Goal: Task Accomplishment & Management: Use online tool/utility

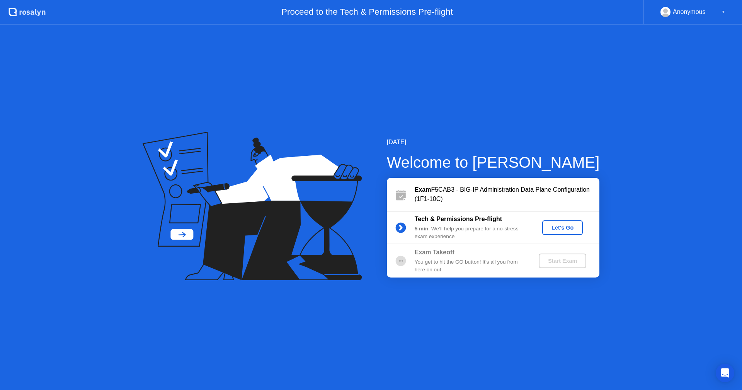
click at [560, 232] on button "Let's Go" at bounding box center [563, 227] width 41 height 15
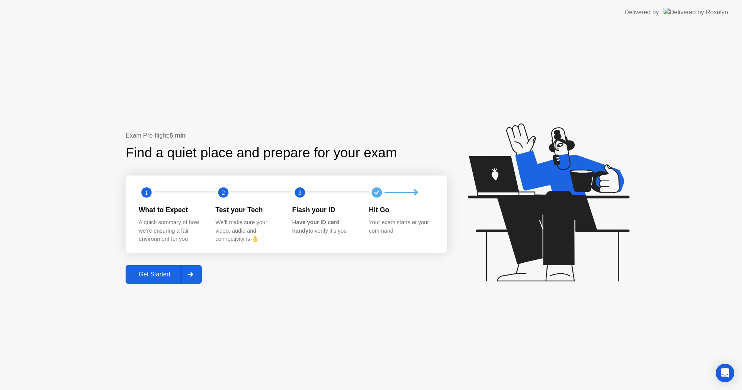
click at [161, 271] on div "Get Started" at bounding box center [154, 274] width 53 height 7
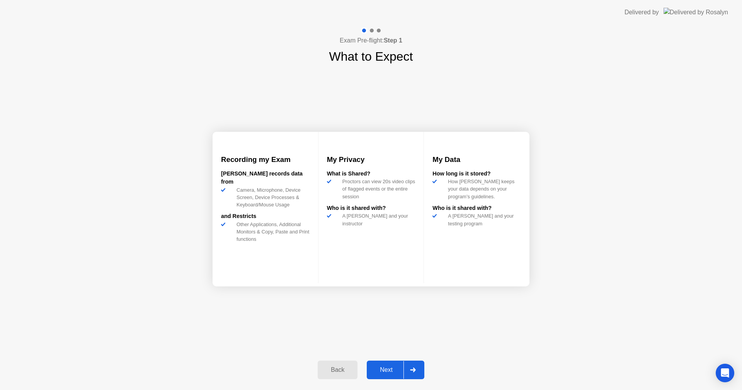
click at [394, 368] on div "Next" at bounding box center [386, 370] width 34 height 7
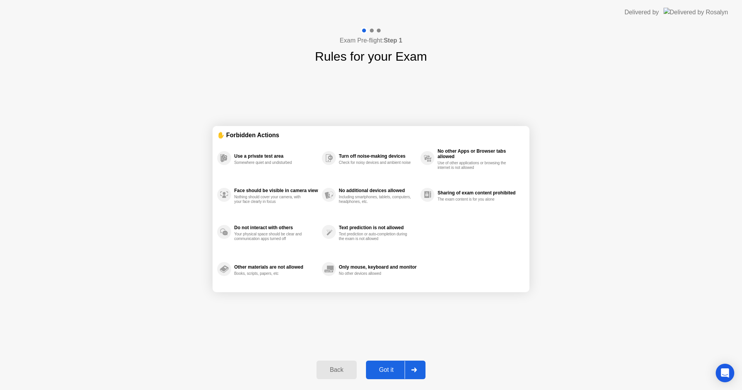
click at [382, 370] on div "Got it" at bounding box center [387, 370] width 36 height 7
select select "**********"
select select "*******"
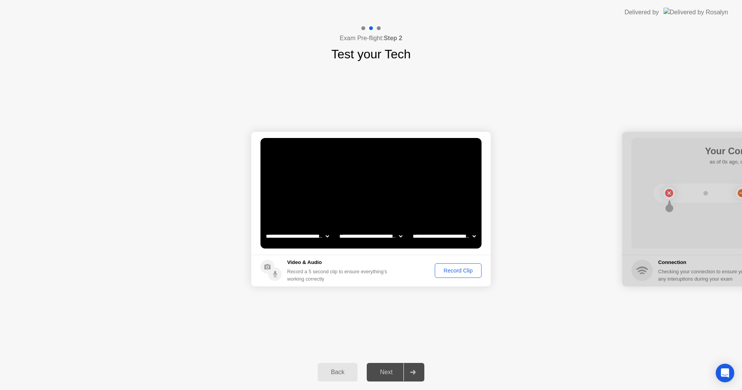
click at [382, 372] on div "Next" at bounding box center [386, 372] width 34 height 7
click at [454, 273] on div "Record Clip" at bounding box center [458, 271] width 41 height 6
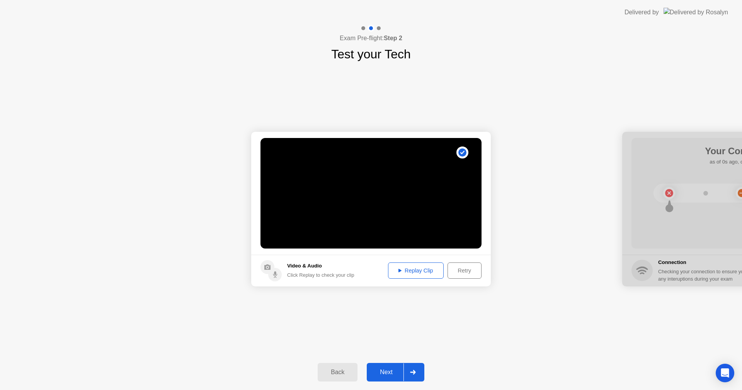
click at [433, 271] on div "Replay Clip" at bounding box center [416, 271] width 50 height 6
click at [387, 373] on div "Next" at bounding box center [386, 372] width 34 height 7
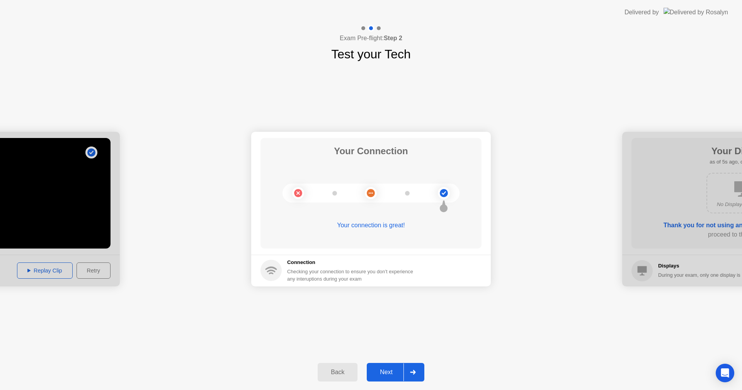
click at [386, 375] on div "Next" at bounding box center [386, 372] width 34 height 7
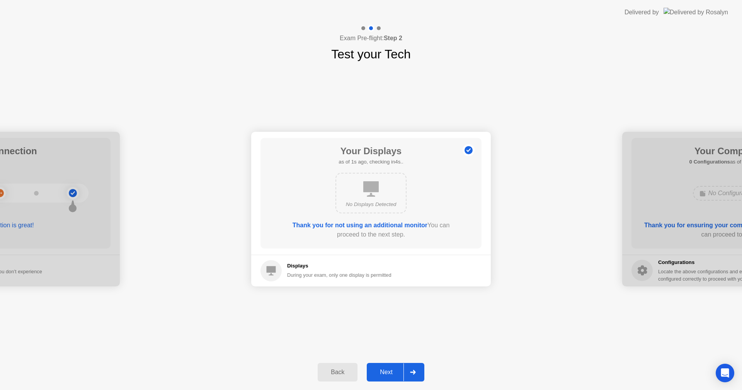
click at [393, 371] on div "Next" at bounding box center [386, 372] width 34 height 7
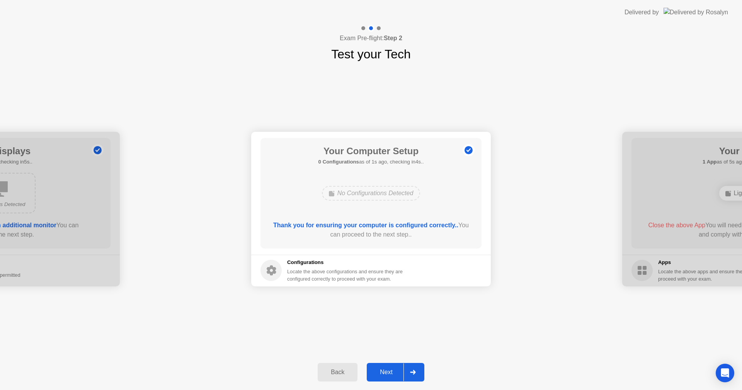
click at [392, 371] on div "Next" at bounding box center [386, 372] width 34 height 7
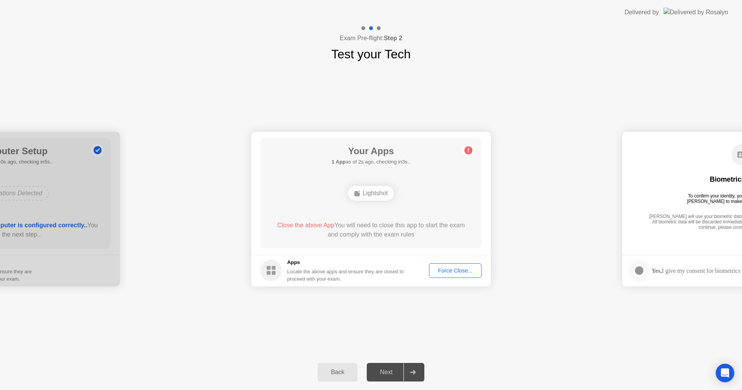
click at [447, 297] on div "**********" at bounding box center [371, 208] width 742 height 291
click at [438, 270] on div "Force Close..." at bounding box center [455, 271] width 47 height 6
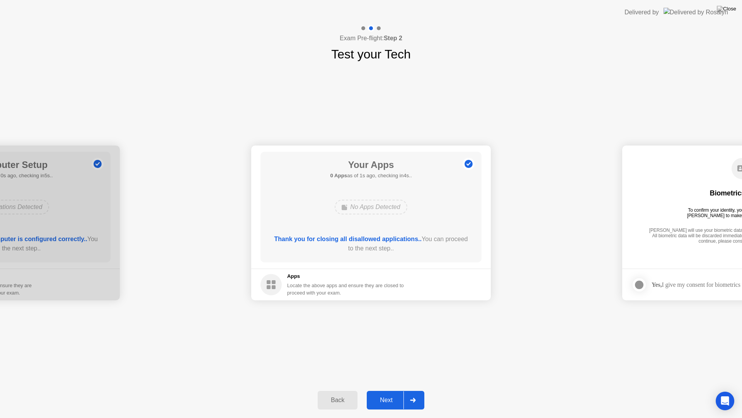
click at [390, 390] on div "Next" at bounding box center [386, 399] width 34 height 7
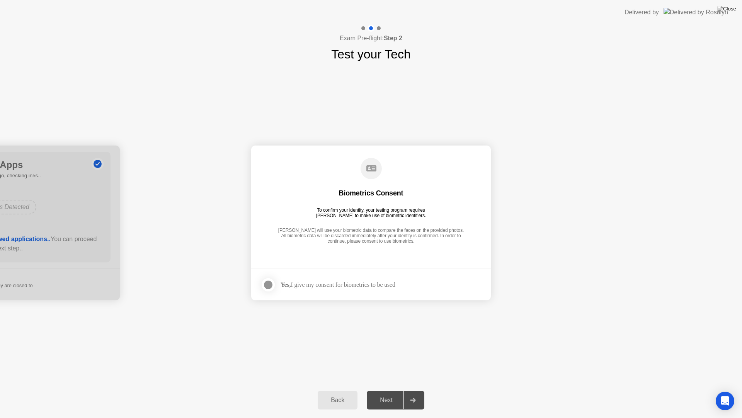
click at [268, 288] on div at bounding box center [268, 284] width 9 height 9
click at [400, 390] on button "Next" at bounding box center [396, 400] width 58 height 19
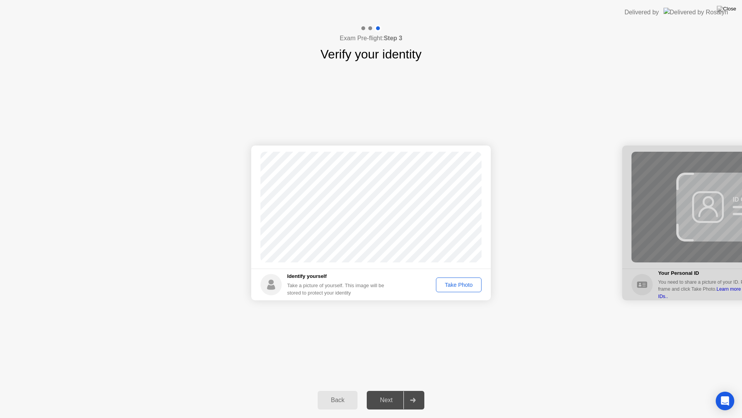
click at [465, 283] on div "Take Photo" at bounding box center [459, 285] width 40 height 6
click at [379, 390] on div "Next" at bounding box center [386, 399] width 34 height 7
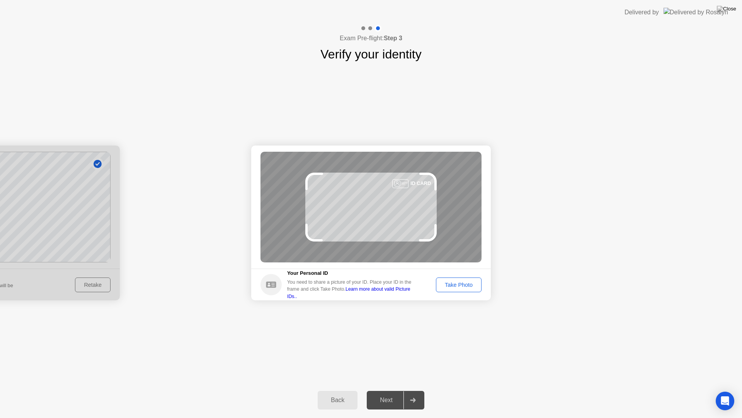
click at [461, 284] on div "Take Photo" at bounding box center [459, 285] width 40 height 6
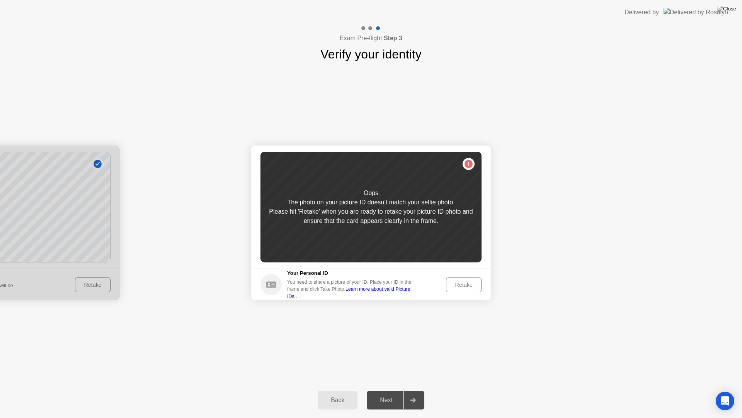
click at [464, 282] on div "Retake" at bounding box center [464, 285] width 30 height 6
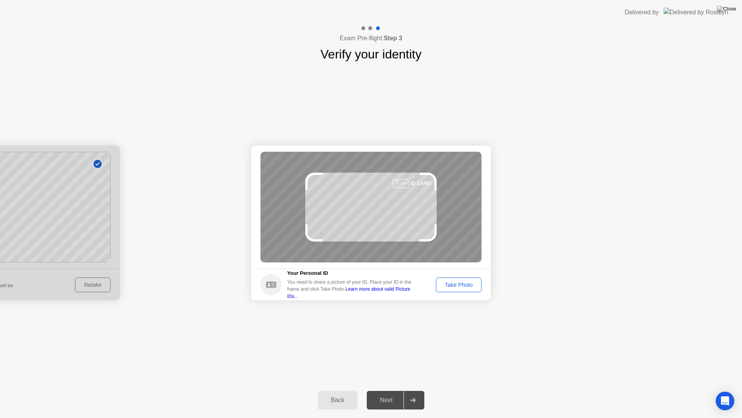
click at [460, 283] on div "Take Photo" at bounding box center [459, 285] width 40 height 6
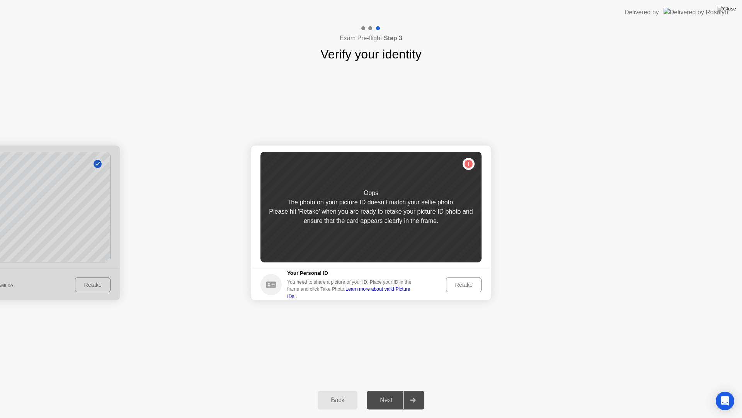
click at [468, 283] on div "Retake" at bounding box center [464, 285] width 30 height 6
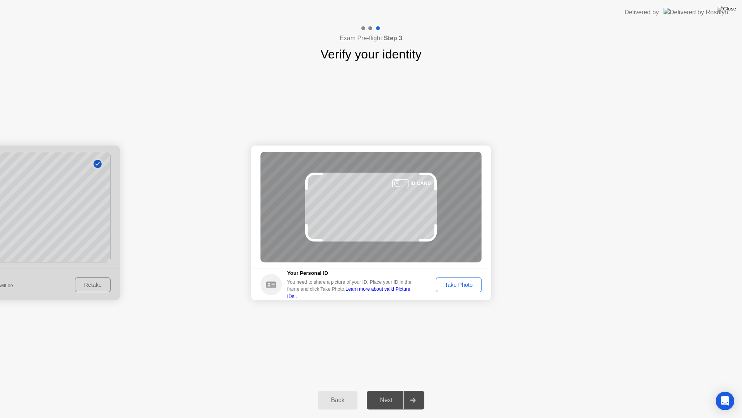
click at [462, 285] on div "Take Photo" at bounding box center [459, 285] width 40 height 6
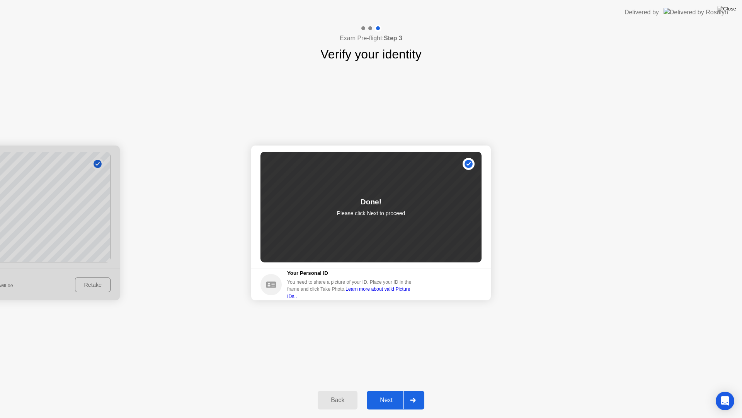
click at [397, 390] on button "Next" at bounding box center [396, 400] width 58 height 19
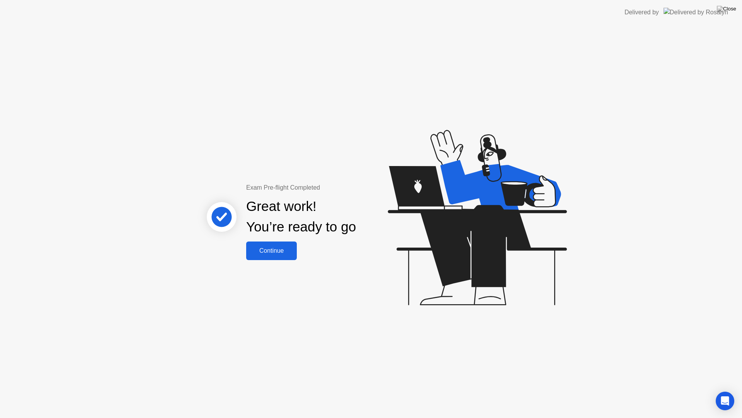
click at [268, 254] on div "Continue" at bounding box center [272, 250] width 46 height 7
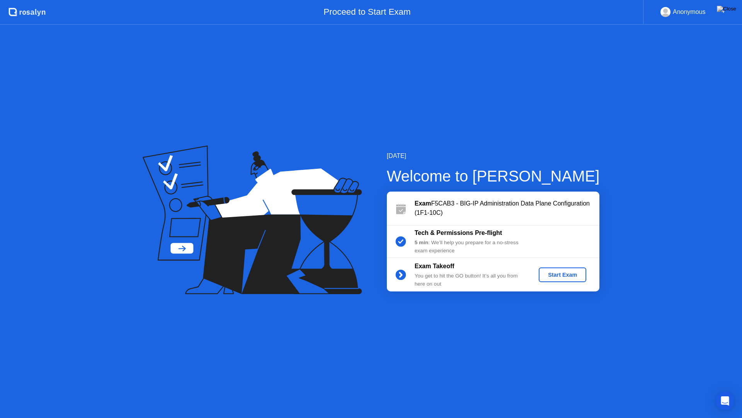
click at [563, 272] on div "Start Exam" at bounding box center [562, 274] width 41 height 6
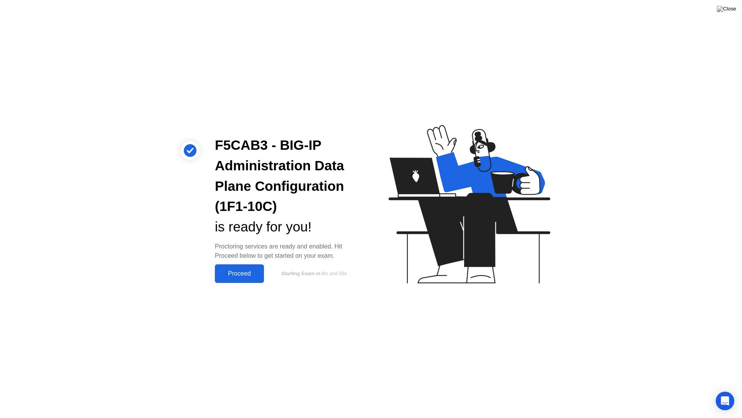
click at [238, 272] on div "Proceed" at bounding box center [239, 273] width 44 height 7
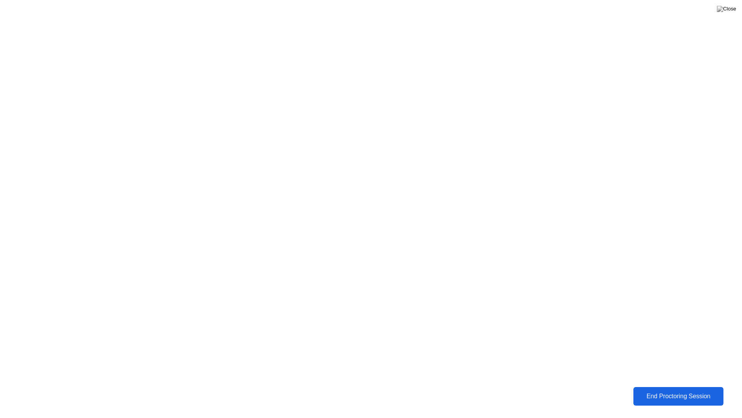
click at [690, 390] on button "End Proctoring Session" at bounding box center [679, 396] width 90 height 19
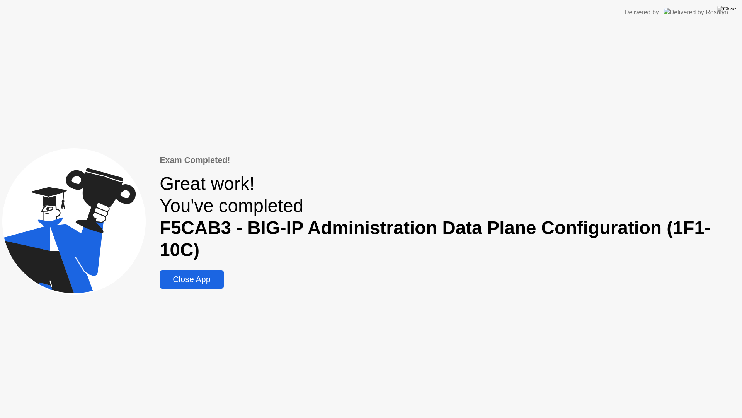
click at [185, 276] on div "Close App" at bounding box center [191, 280] width 59 height 10
